Goal: Check status: Check status

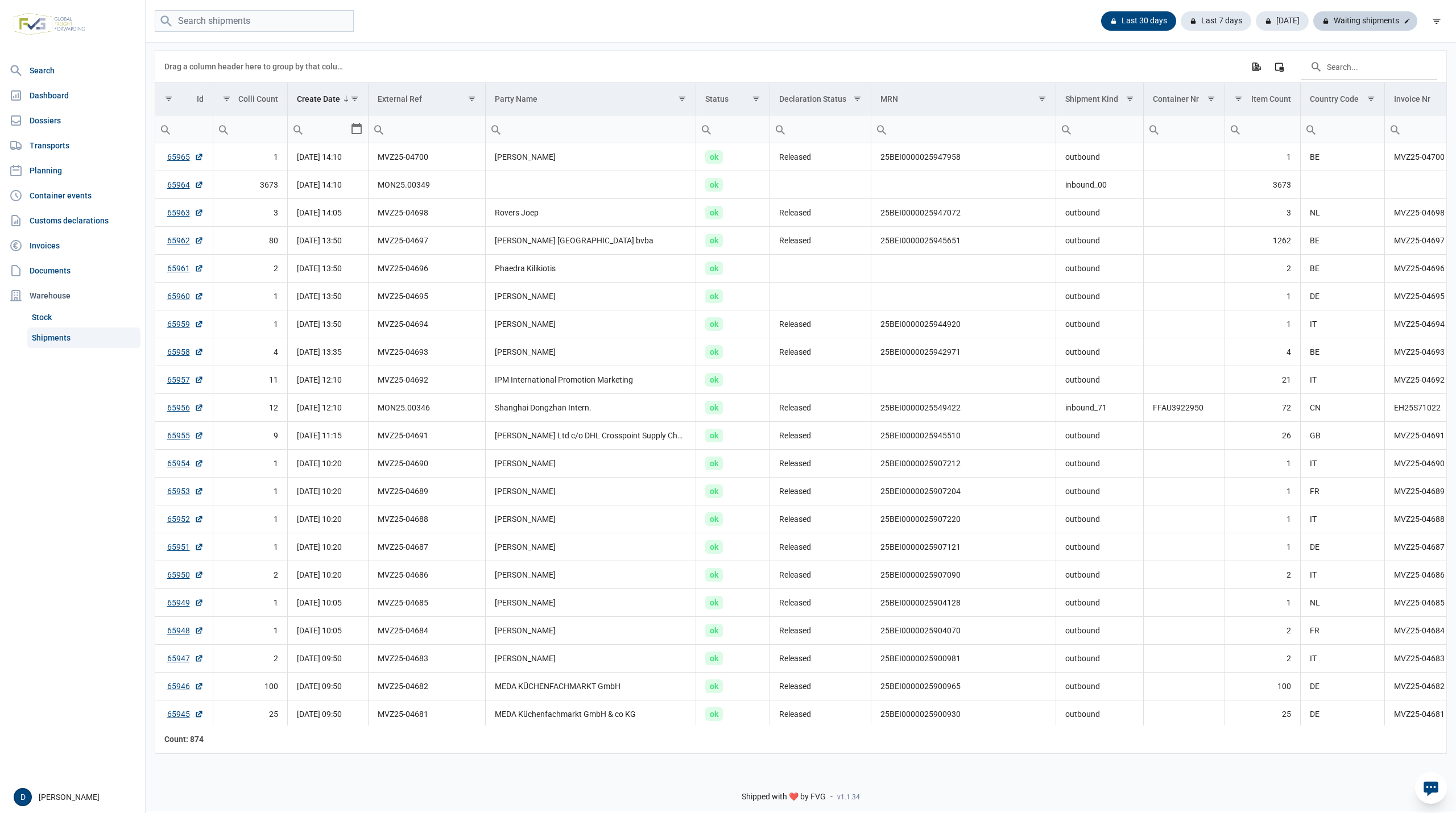
click at [1356, 17] on div "Waiting shipments" at bounding box center [1365, 21] width 104 height 19
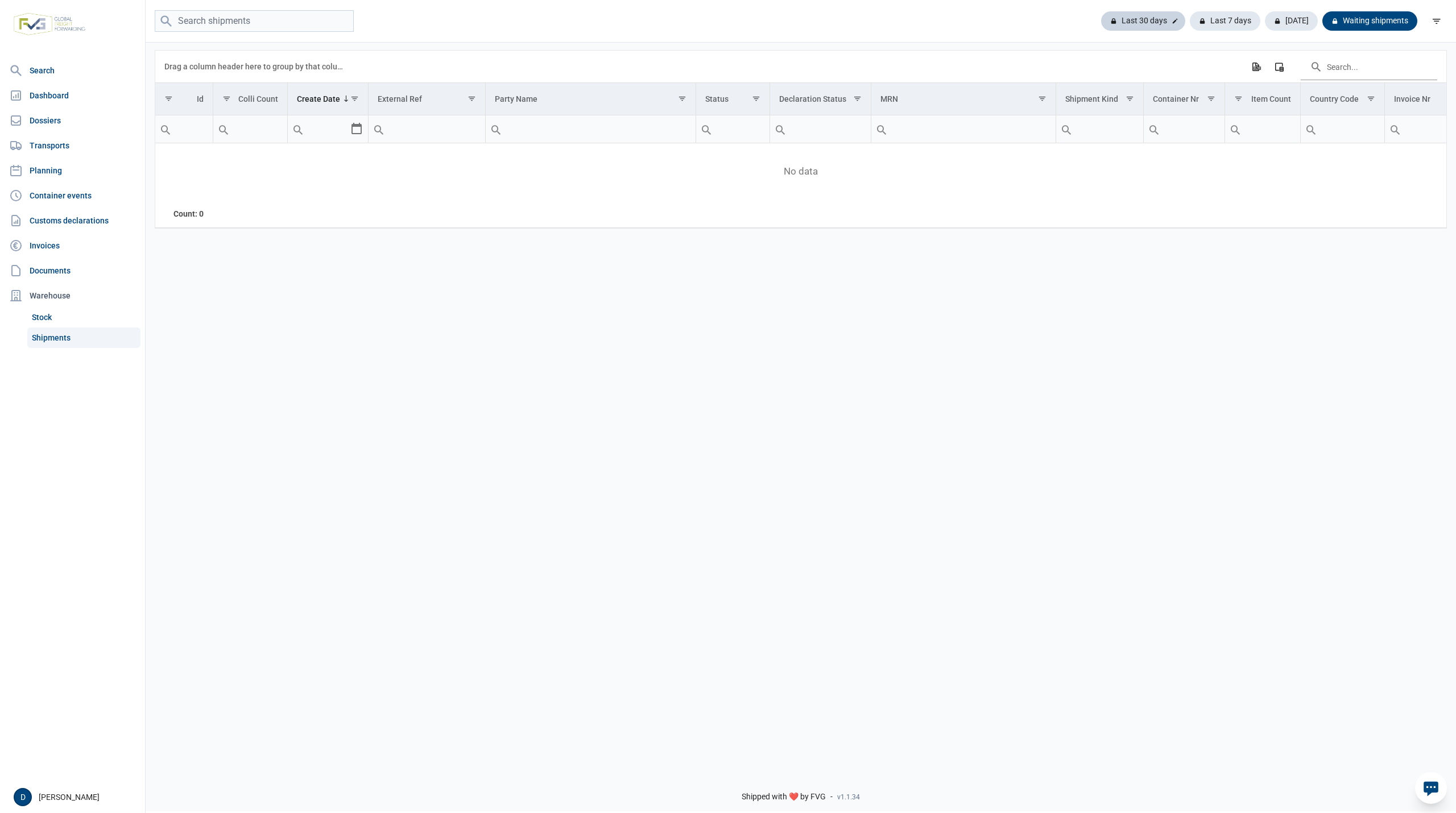
click at [1190, 16] on div "Last 30 days" at bounding box center [1225, 21] width 71 height 19
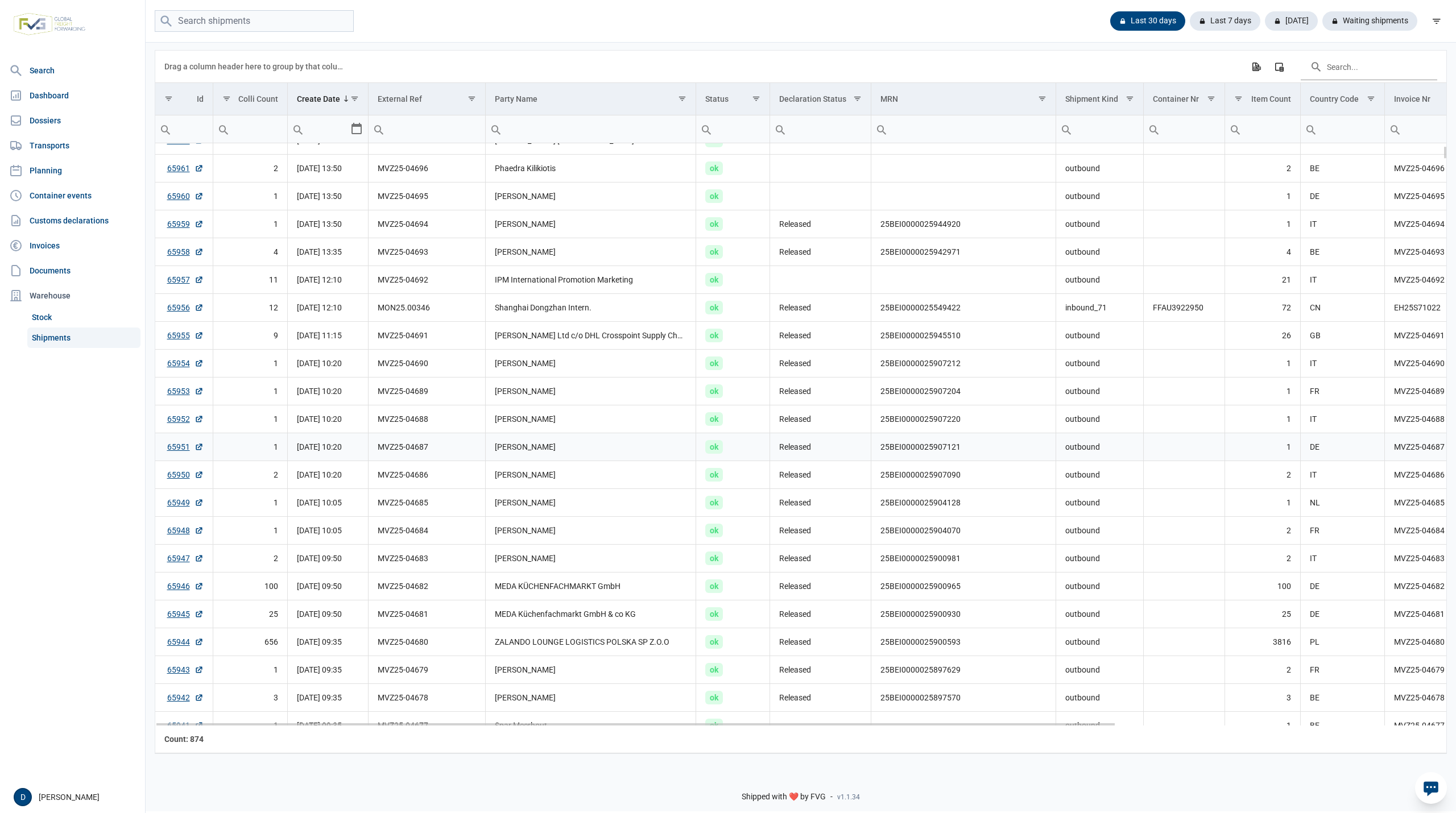
scroll to position [201, 0]
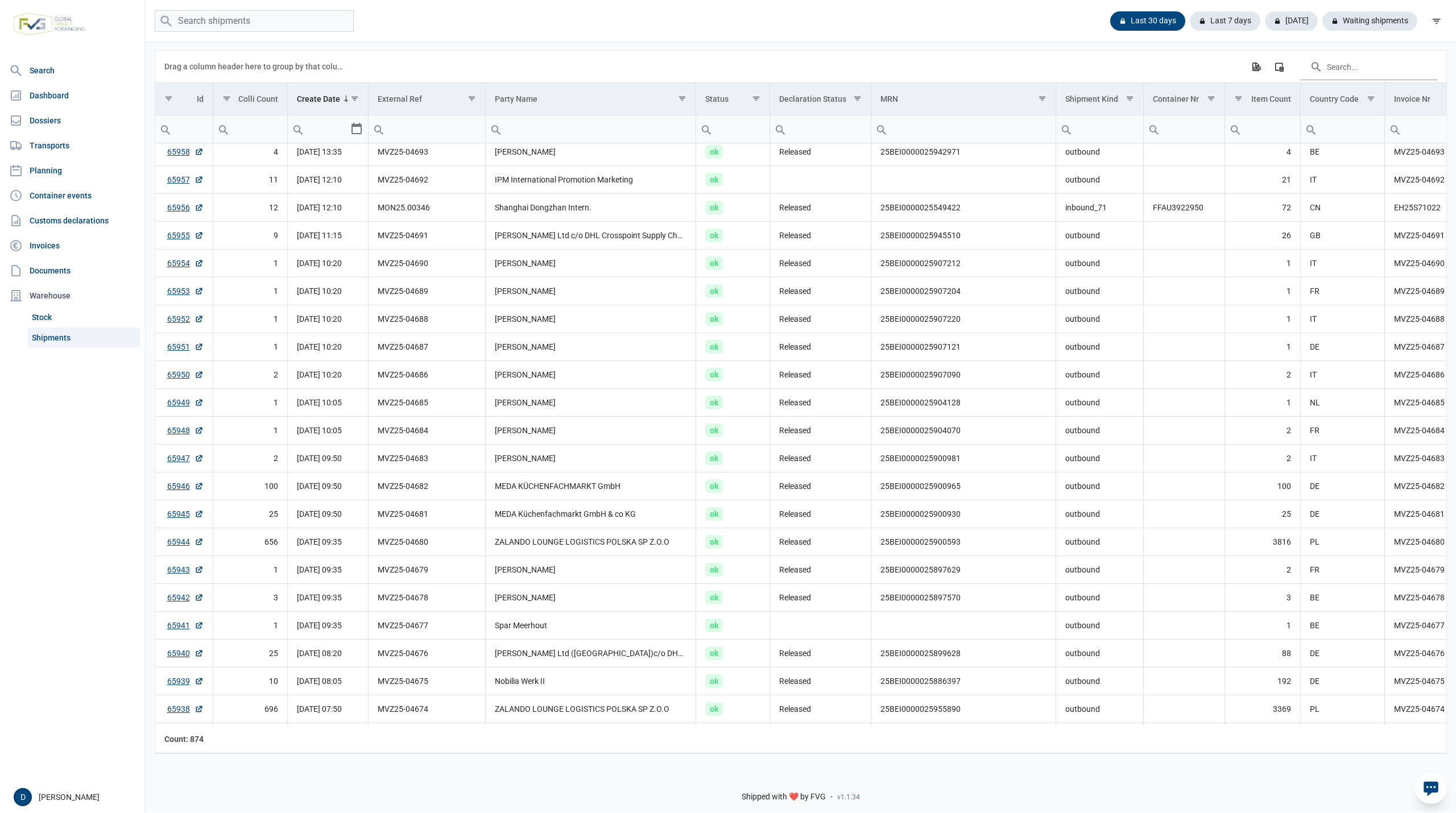
click at [409, 132] on input "Filter cell" at bounding box center [427, 130] width 116 height 28
paste input "MVZ25-04640"
type input "MVZ25-04640"
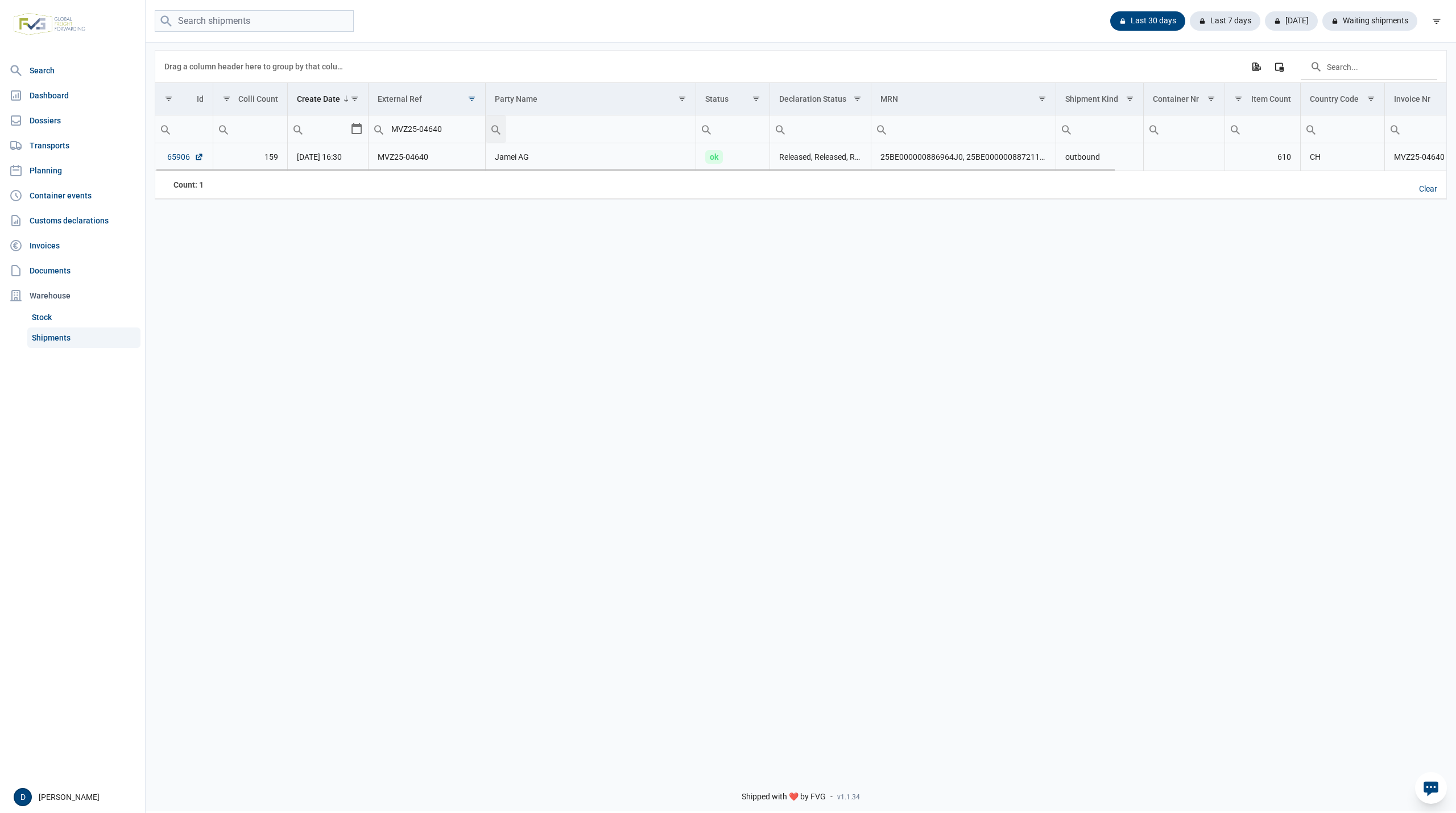
click at [180, 161] on link "65906" at bounding box center [186, 156] width 36 height 11
click at [454, 130] on input "MVZ25-04640" at bounding box center [427, 130] width 116 height 28
click at [1427, 192] on div "Clear" at bounding box center [1428, 189] width 36 height 19
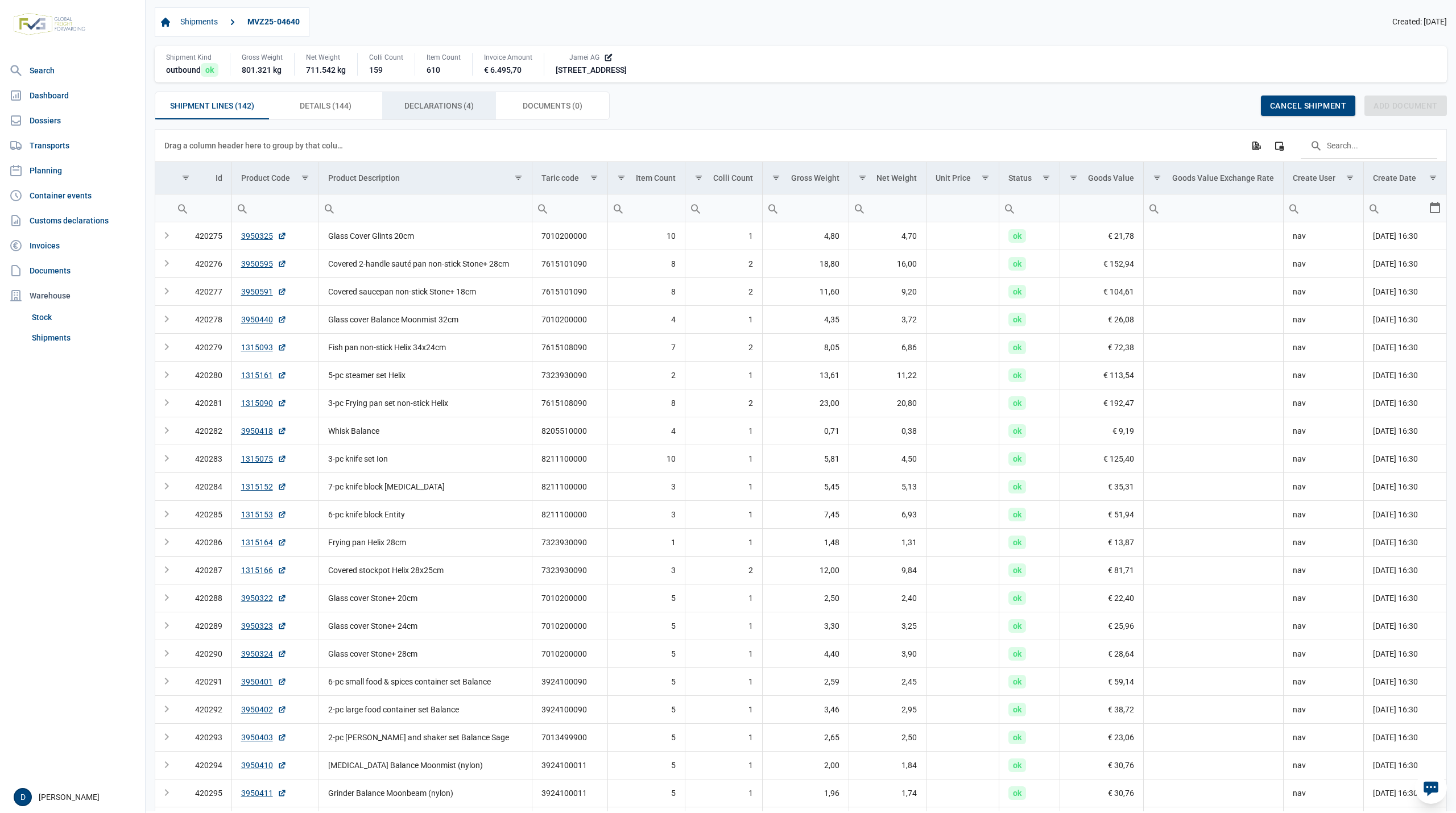
click at [433, 104] on span "Declarations (4) Declarations (4)" at bounding box center [439, 106] width 69 height 14
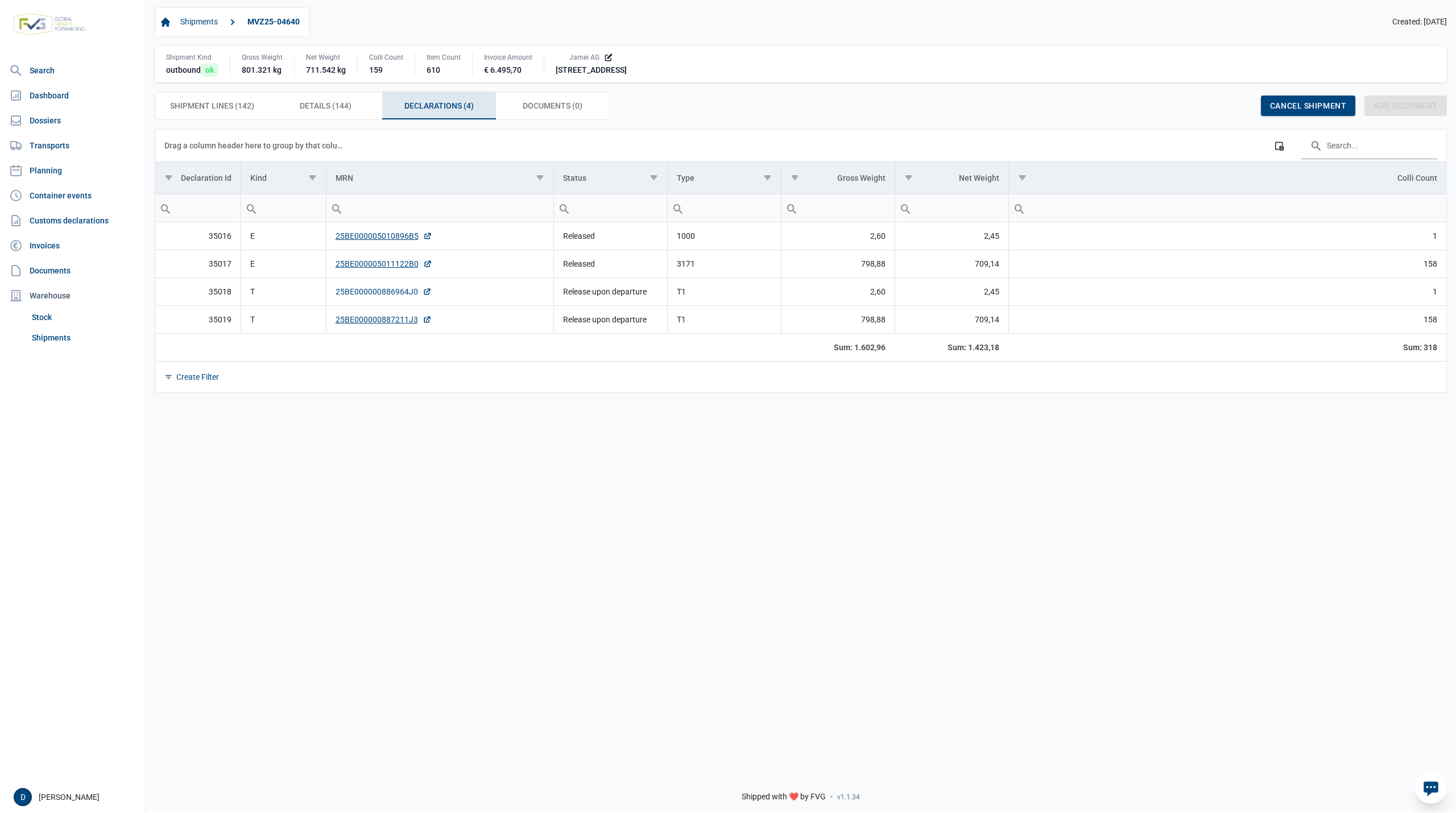
click at [372, 294] on link "25BE000000886964J0" at bounding box center [383, 291] width 96 height 11
click at [380, 323] on link "25BE000000887211J3" at bounding box center [383, 319] width 96 height 11
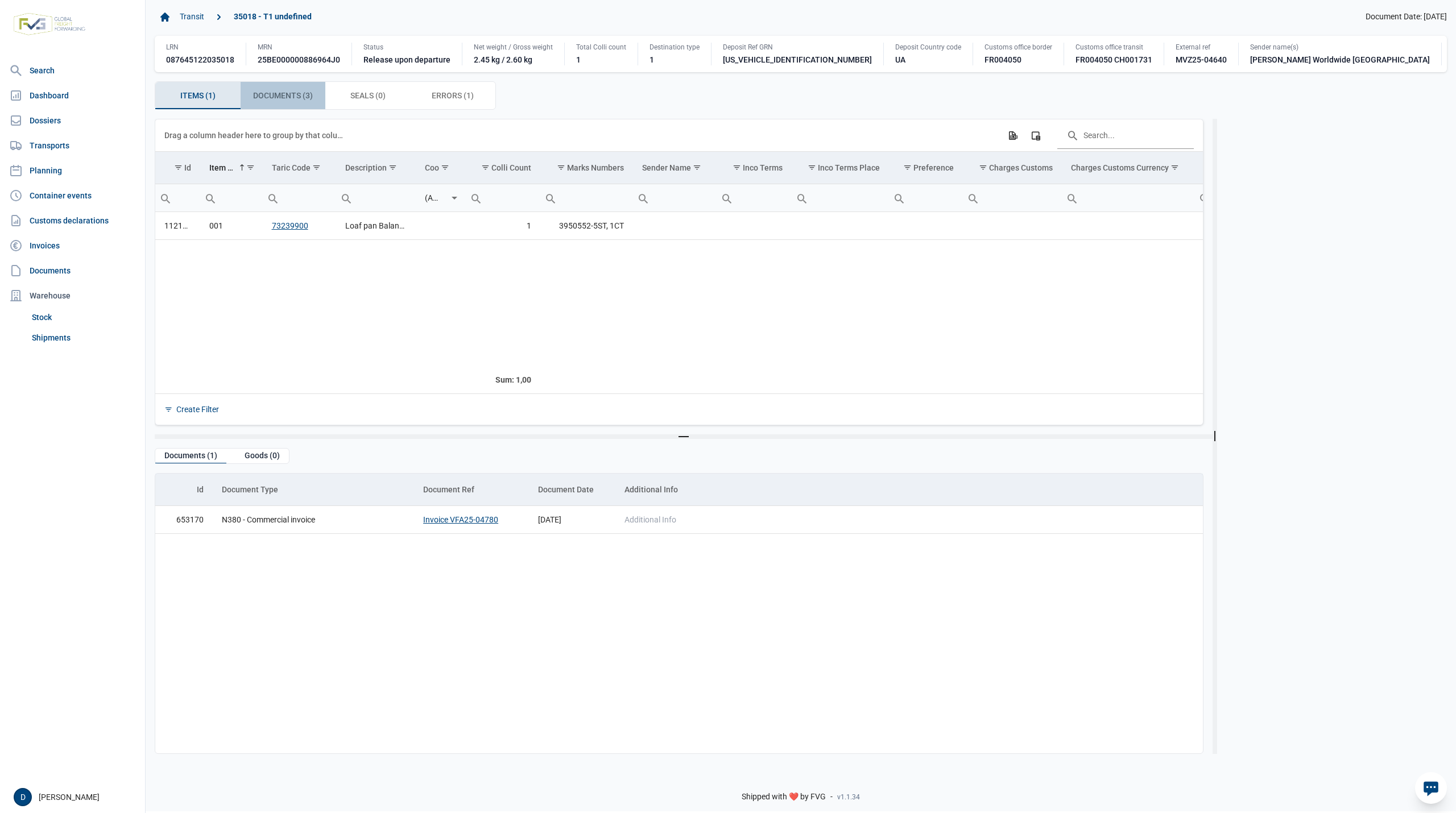
click at [294, 102] on span "Documents (3) Documents (3)" at bounding box center [283, 96] width 60 height 14
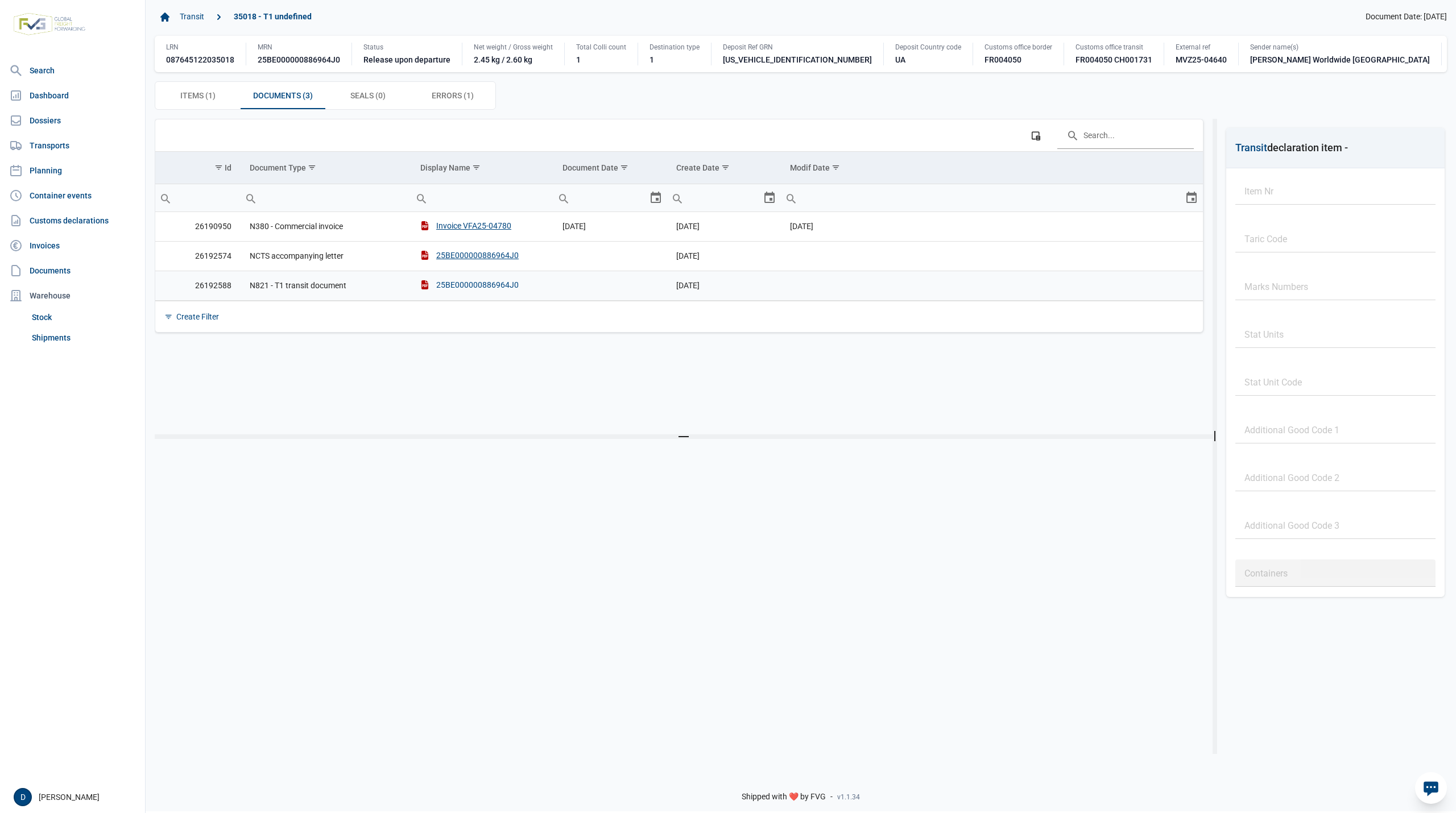
click at [466, 290] on div "25BE000000886964J0" at bounding box center [470, 284] width 99 height 11
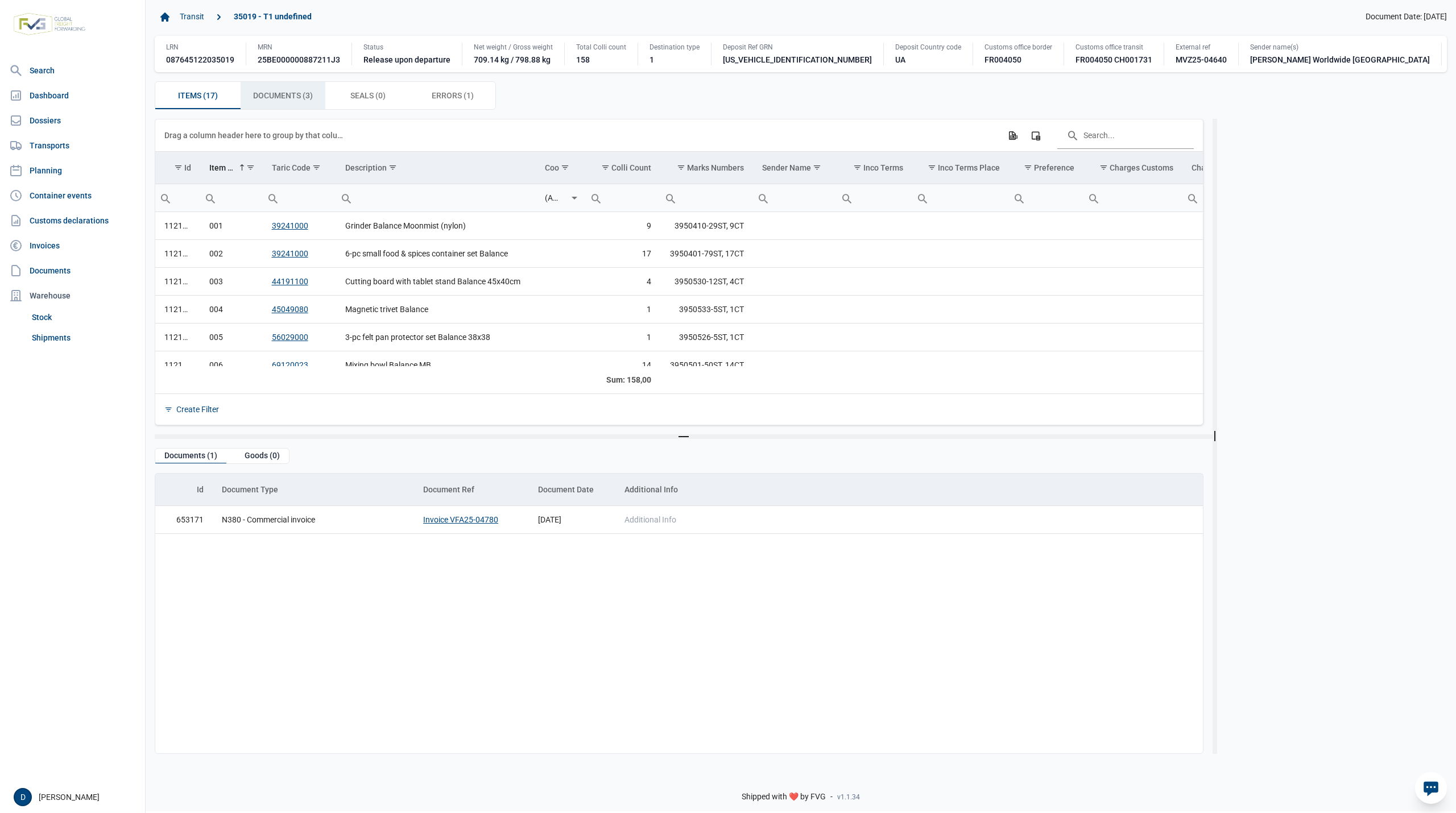
click at [285, 102] on span "Documents (3) Documents (3)" at bounding box center [283, 96] width 60 height 14
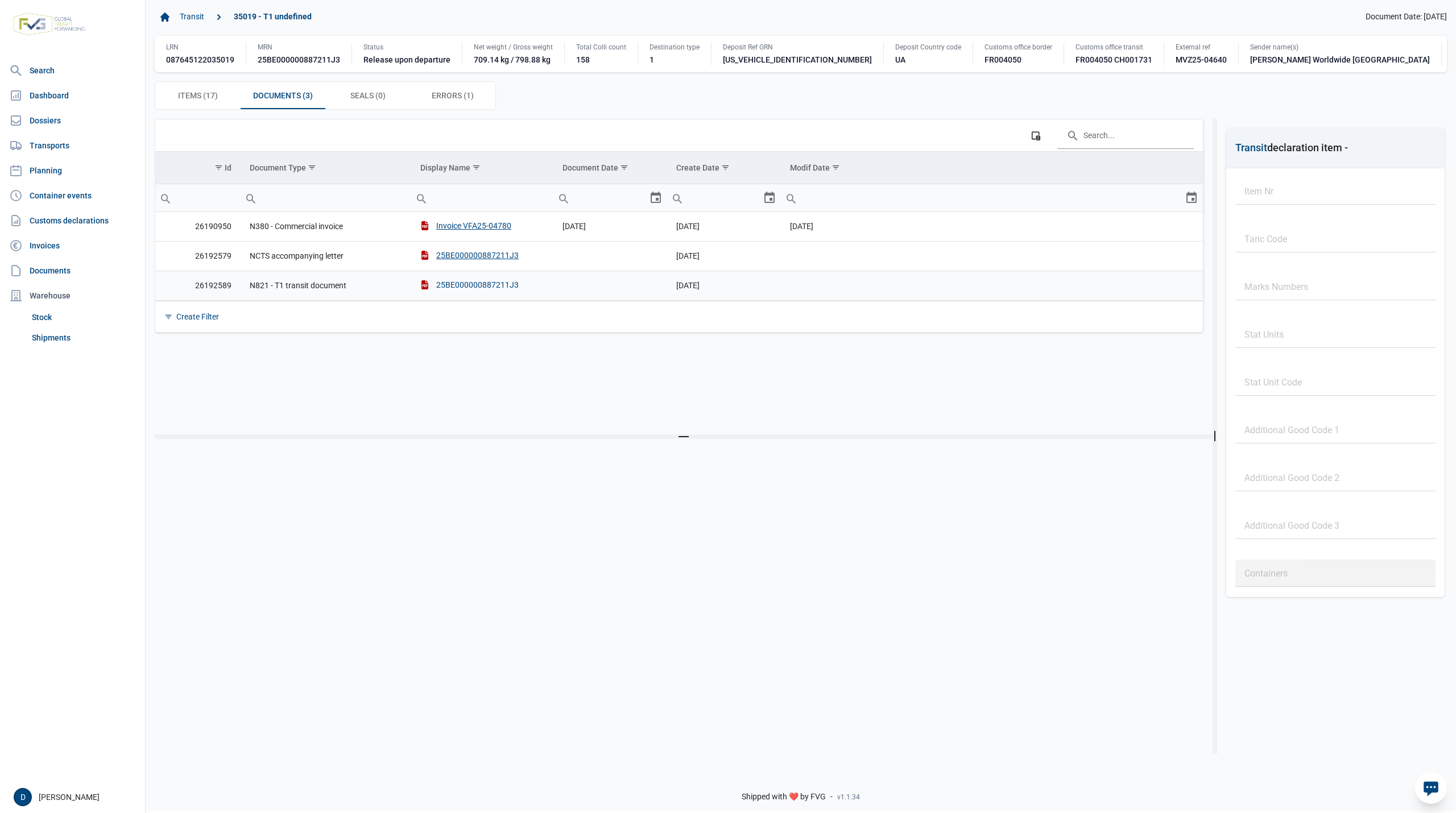
click at [479, 290] on div "25BE000000887211J3" at bounding box center [470, 284] width 99 height 11
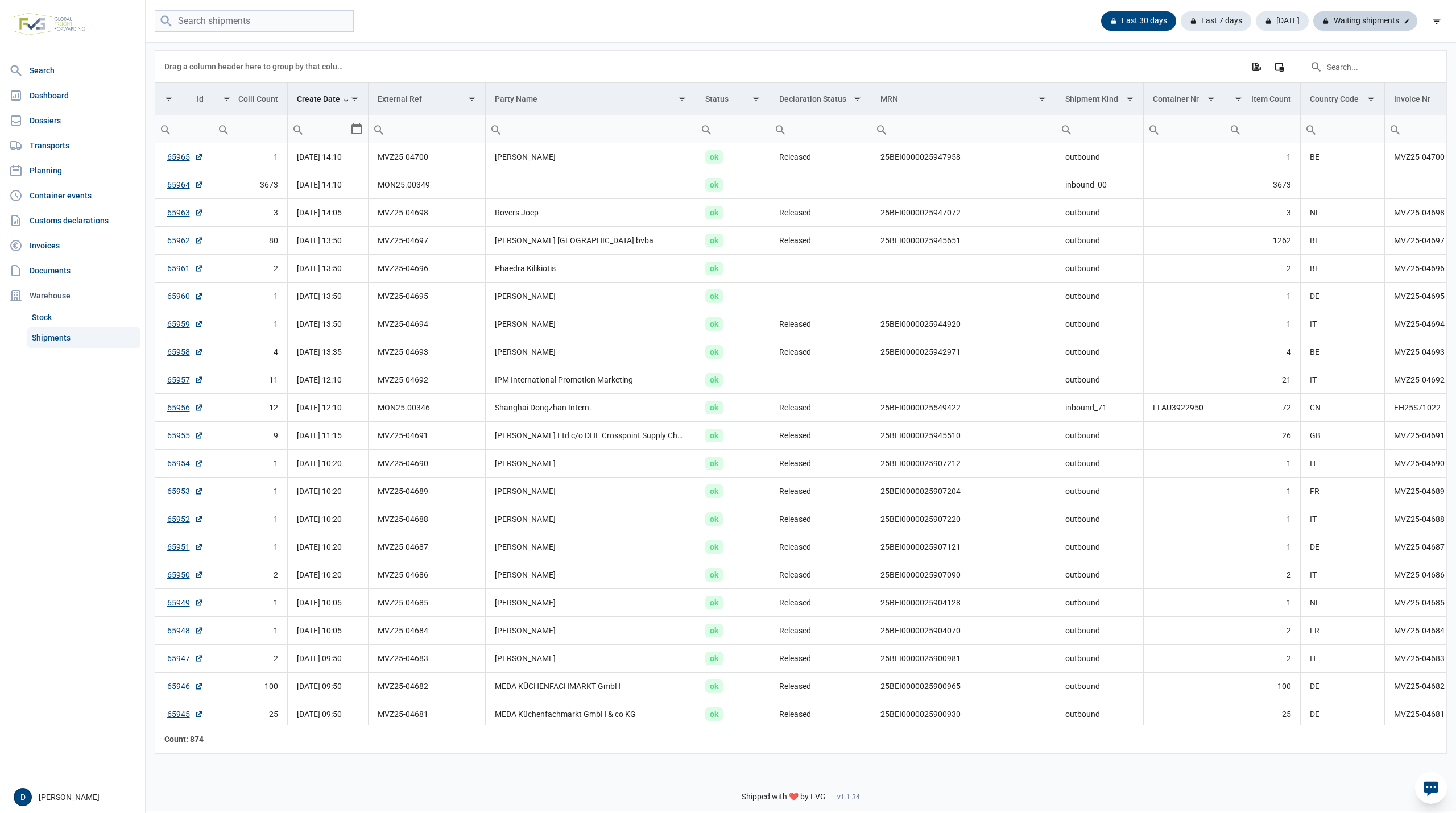
click at [1369, 19] on div "Waiting shipments" at bounding box center [1365, 21] width 104 height 19
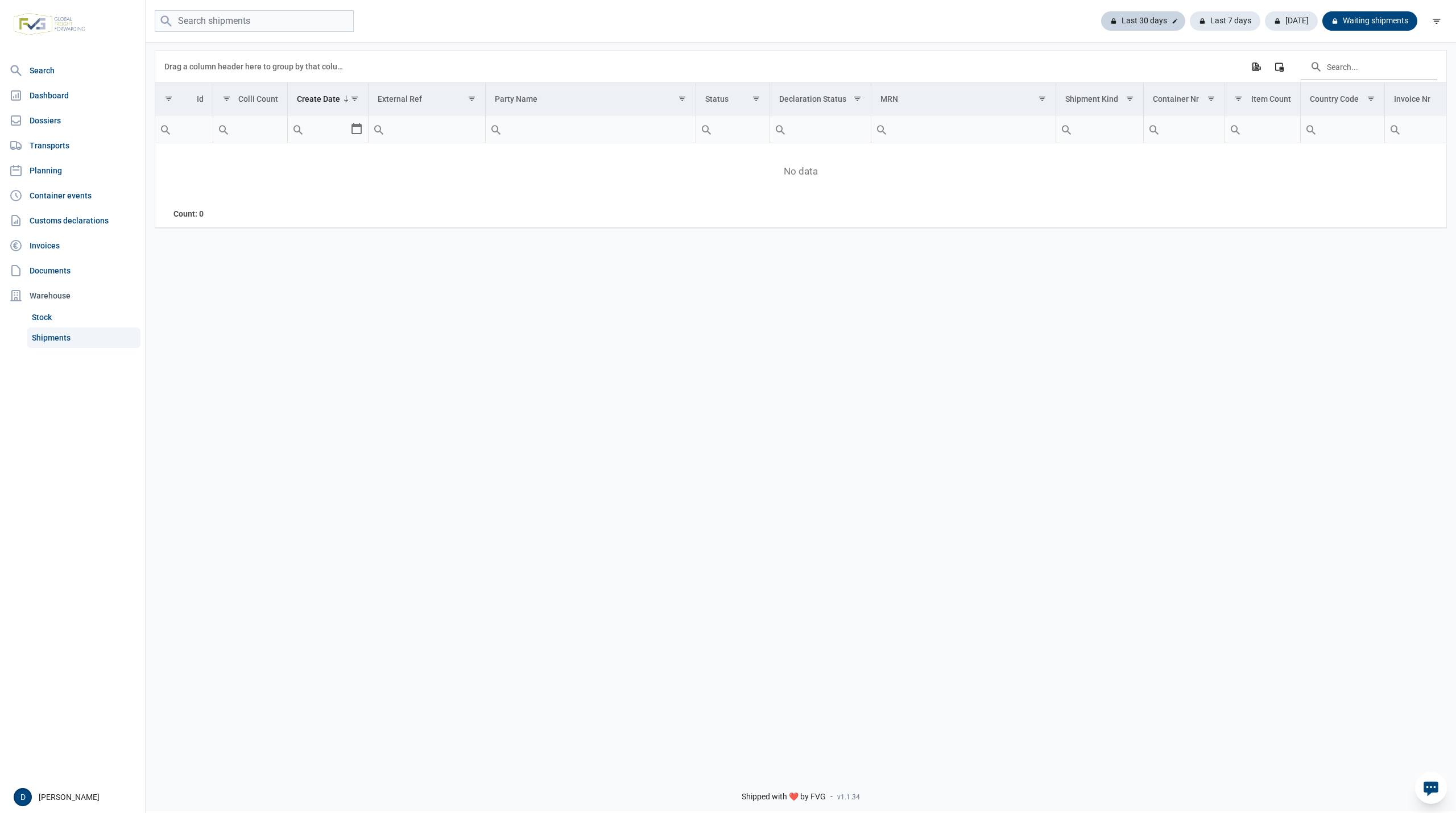
click at [1190, 15] on div "Last 30 days" at bounding box center [1225, 21] width 71 height 19
